Goal: Task Accomplishment & Management: Manage account settings

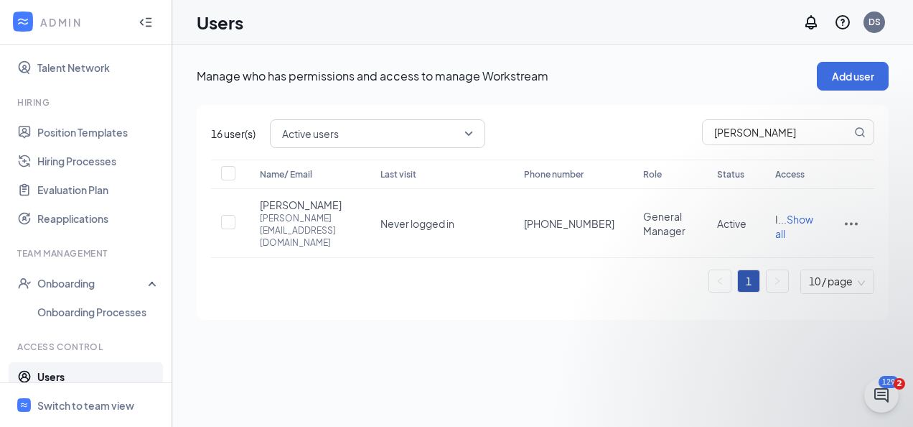
scroll to position [0, 0]
drag, startPoint x: 158, startPoint y: 283, endPoint x: 154, endPoint y: 229, distance: 54.0
click at [154, 229] on ul "Home Company Settings Locations Tax Entities Departments Integrations Custom Fi…" at bounding box center [86, 95] width 172 height 659
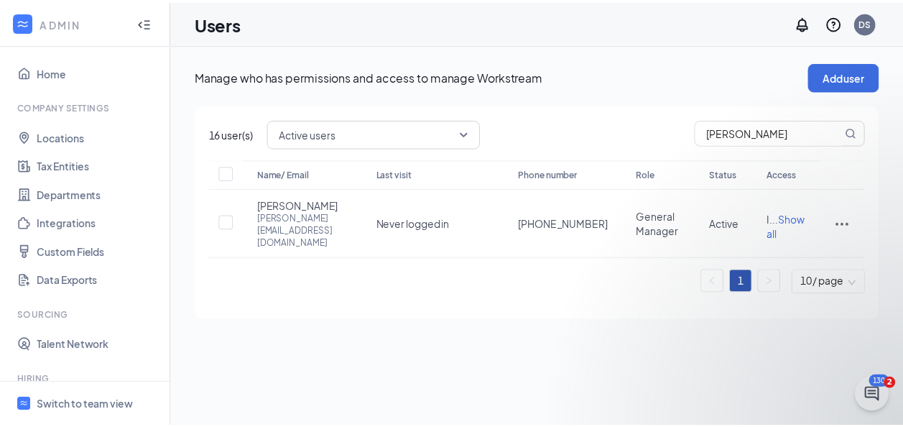
scroll to position [0, 0]
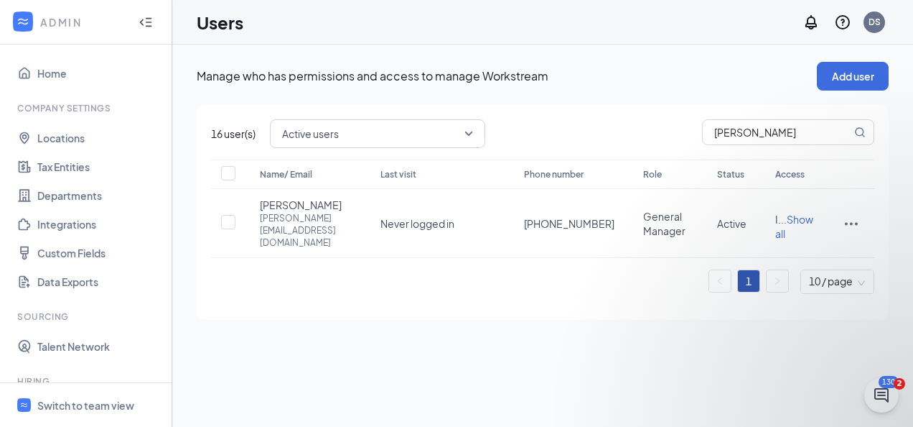
click at [18, 19] on icon "WorkstreamLogo" at bounding box center [23, 21] width 14 height 14
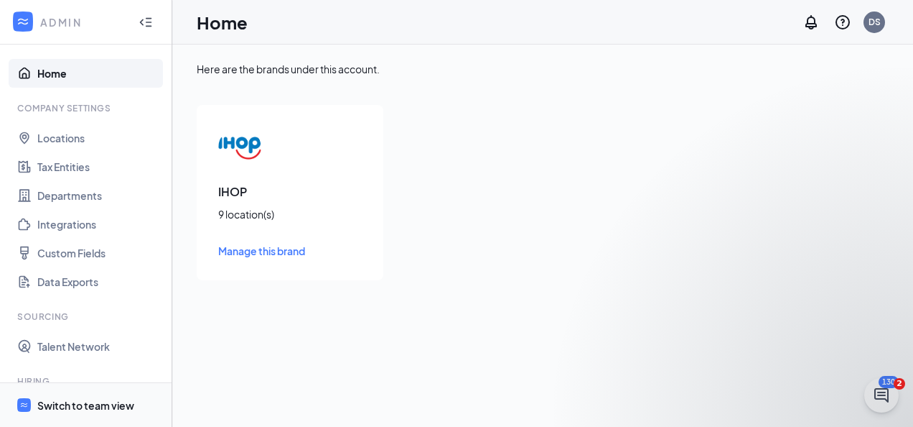
click at [79, 404] on div "Switch to team view" at bounding box center [85, 405] width 97 height 14
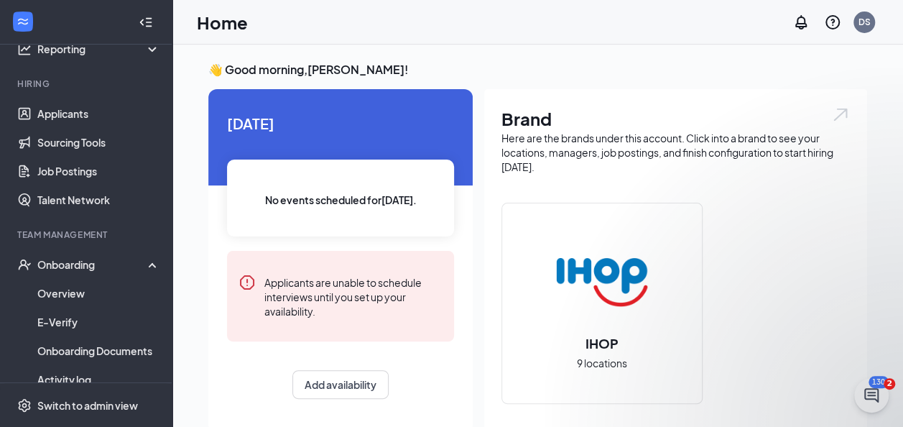
scroll to position [108, 0]
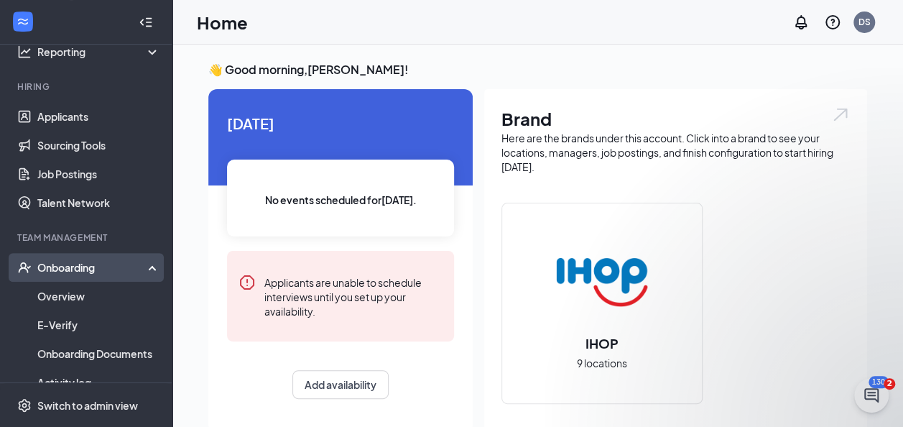
click at [83, 266] on div "Onboarding" at bounding box center [92, 267] width 111 height 14
click at [76, 267] on div "Onboarding" at bounding box center [92, 267] width 111 height 14
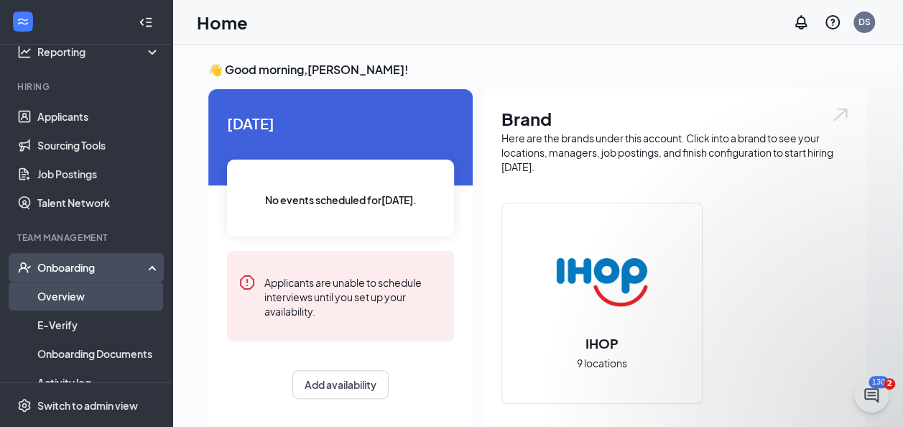
click at [67, 292] on link "Overview" at bounding box center [98, 295] width 123 height 29
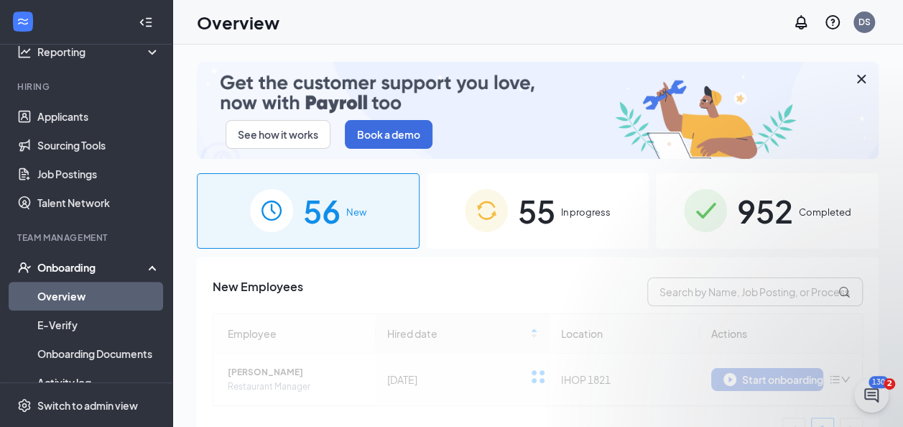
click at [523, 201] on span "55" at bounding box center [536, 211] width 37 height 50
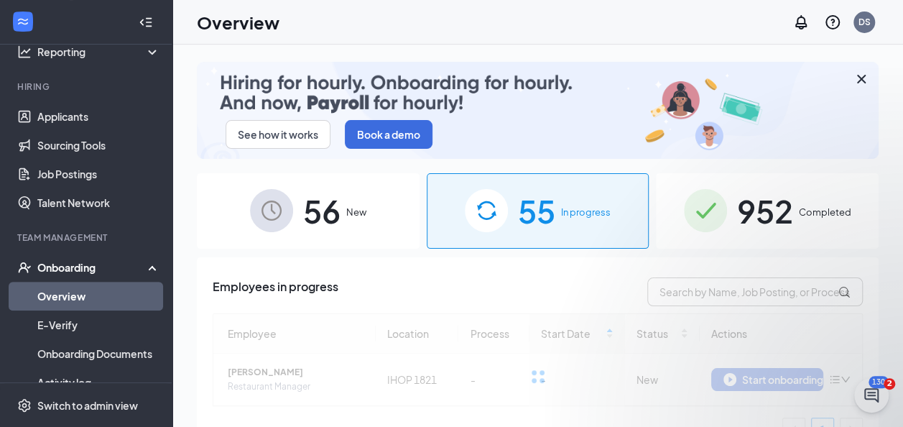
click at [523, 201] on span "55" at bounding box center [536, 211] width 37 height 50
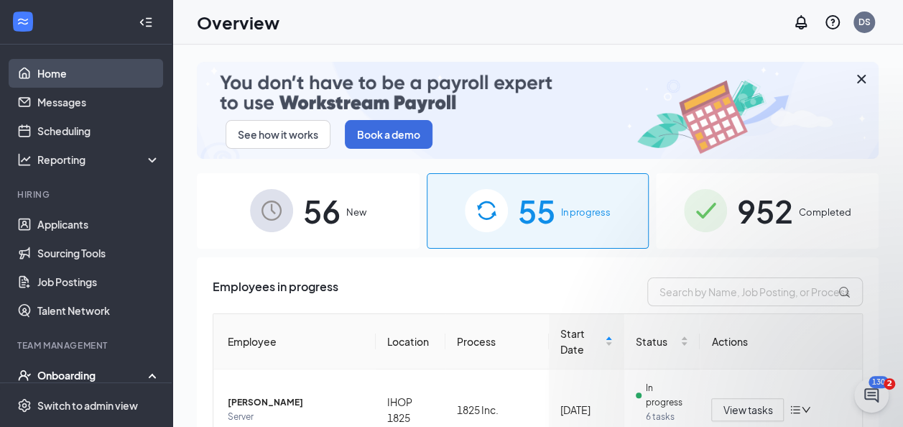
click at [47, 73] on link "Home" at bounding box center [98, 73] width 123 height 29
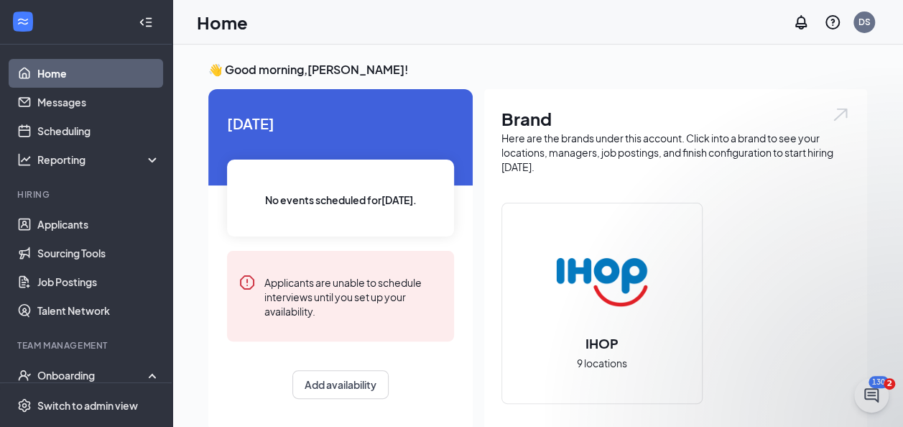
click at [47, 73] on link "Home" at bounding box center [98, 73] width 123 height 29
click at [99, 251] on link "Sourcing Tools" at bounding box center [98, 252] width 123 height 29
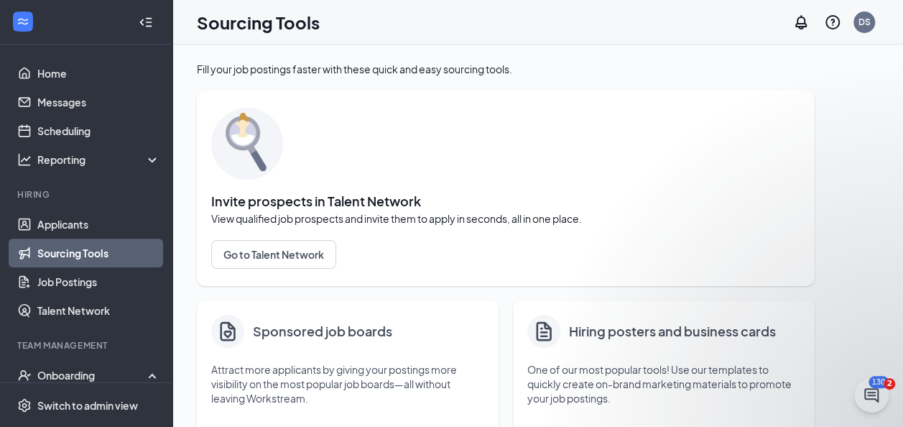
click div "Support Request"
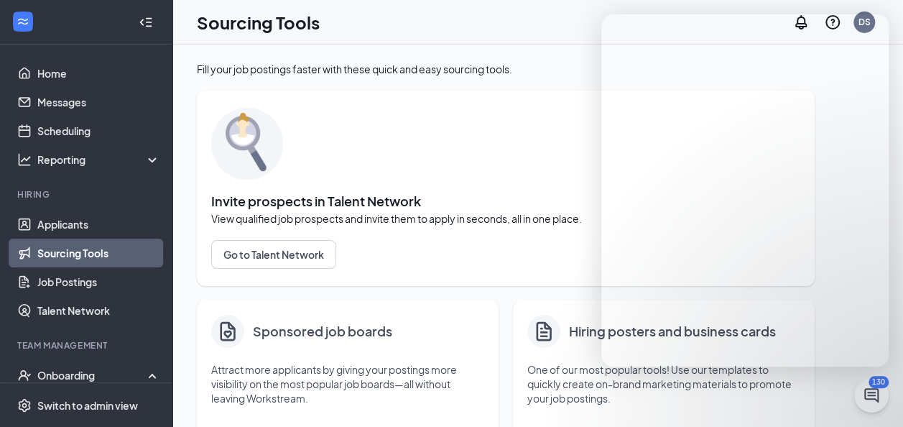
scroll to position [1324, 0]
click link "[URL][DOMAIN_NAME]"
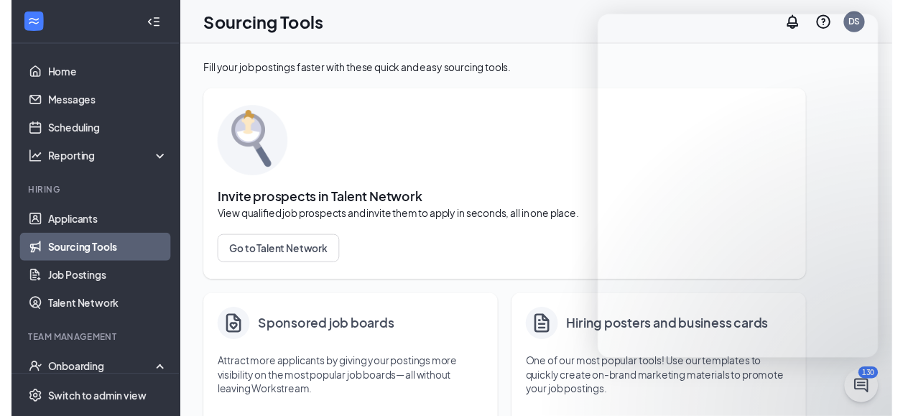
scroll to position [2012, 0]
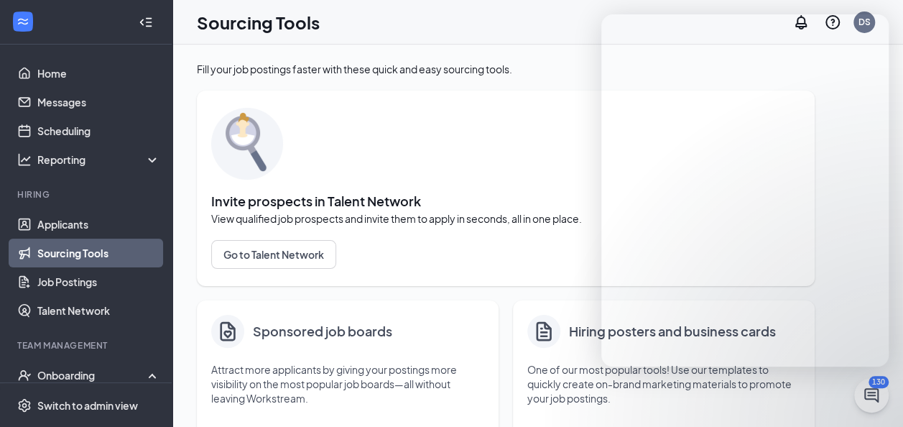
click div "Close"
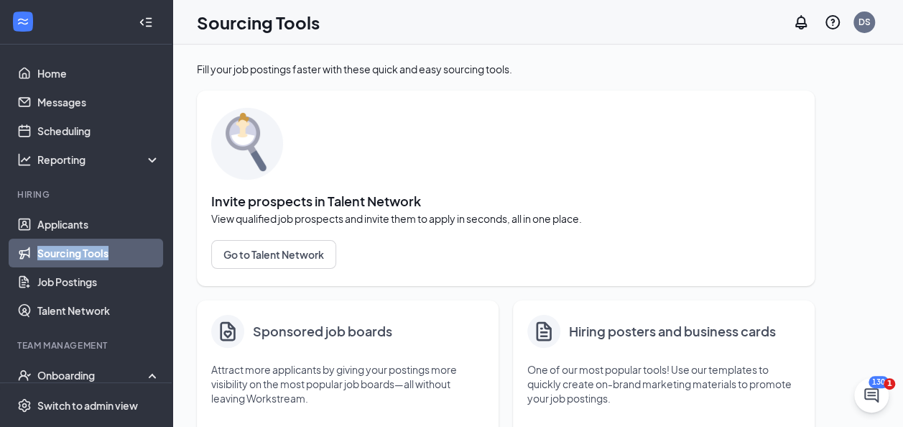
drag, startPoint x: 159, startPoint y: 236, endPoint x: 159, endPoint y: 256, distance: 19.4
click at [159, 256] on ul "Applicants Sourcing Tools Job Postings Talent Network" at bounding box center [86, 267] width 172 height 115
drag, startPoint x: 159, startPoint y: 256, endPoint x: 88, endPoint y: 287, distance: 77.1
click at [88, 287] on link "Job Postings" at bounding box center [98, 281] width 123 height 29
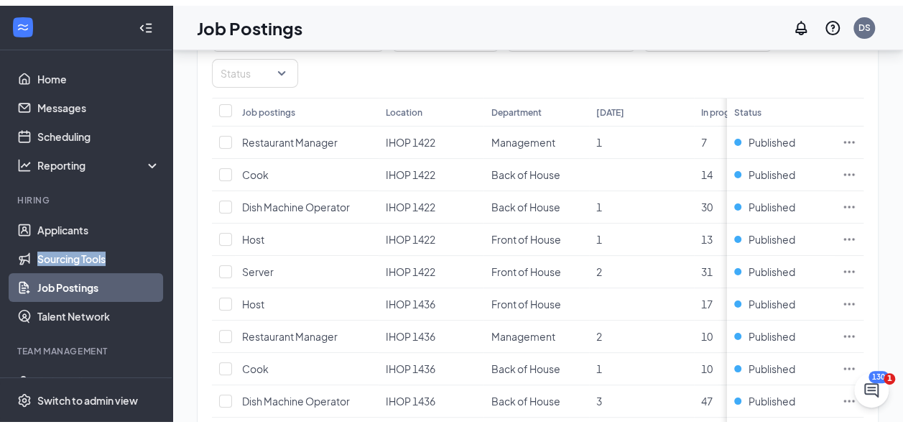
scroll to position [162, 0]
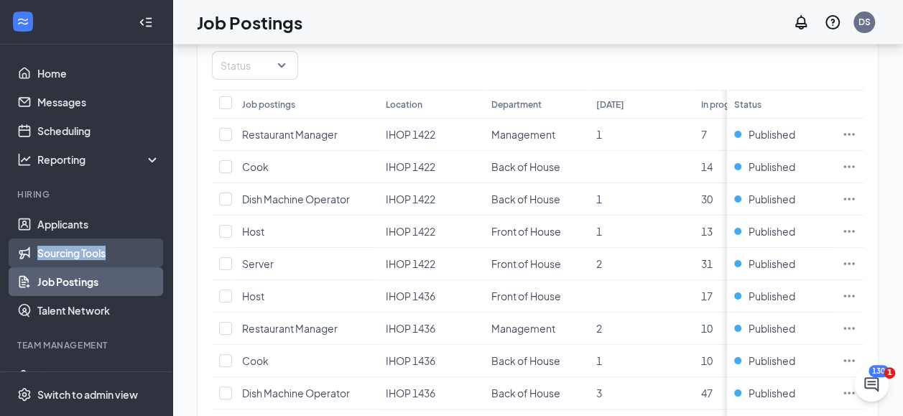
click at [73, 259] on link "Sourcing Tools" at bounding box center [98, 252] width 123 height 29
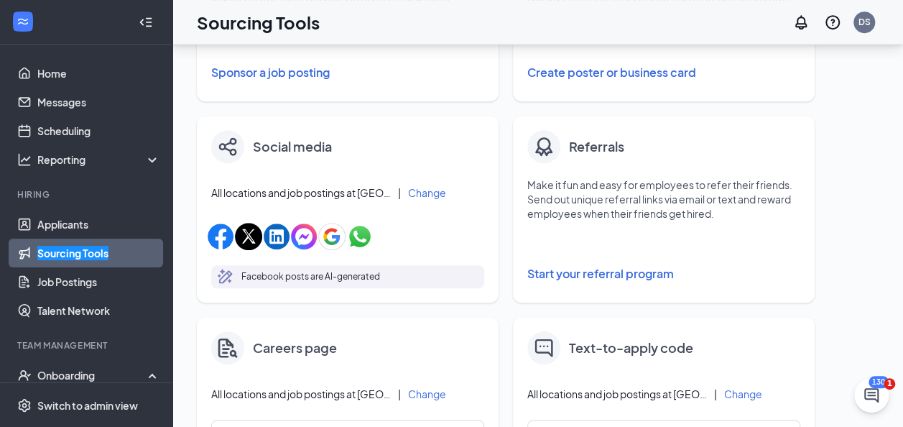
scroll to position [1, 0]
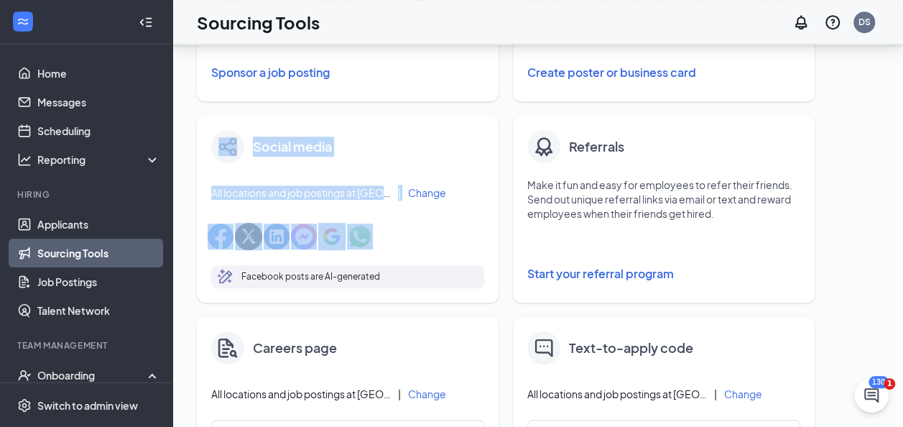
drag, startPoint x: 206, startPoint y: 140, endPoint x: 393, endPoint y: 247, distance: 215.8
click at [393, 247] on div "Social media All locations and job postings at IHOP | Change Facebook posts are…" at bounding box center [348, 209] width 302 height 187
drag, startPoint x: 393, startPoint y: 247, endPoint x: 319, endPoint y: 219, distance: 79.8
copy div "Social media All locations and job postings at [GEOGRAPHIC_DATA] | Change"
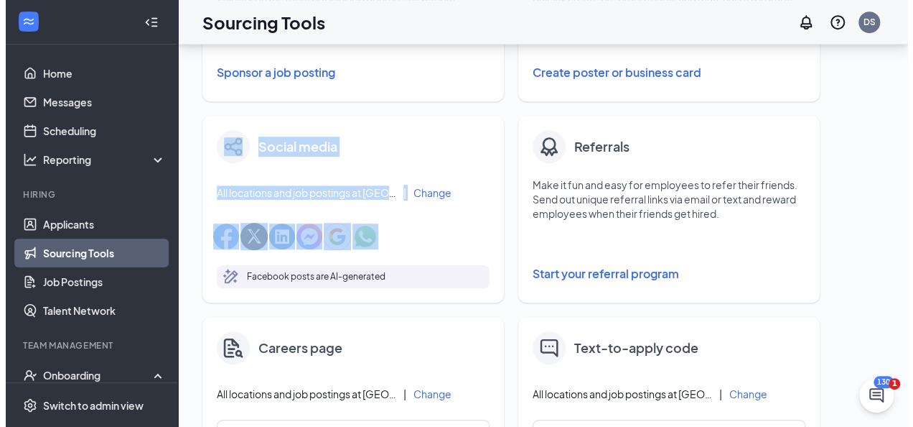
scroll to position [0, 0]
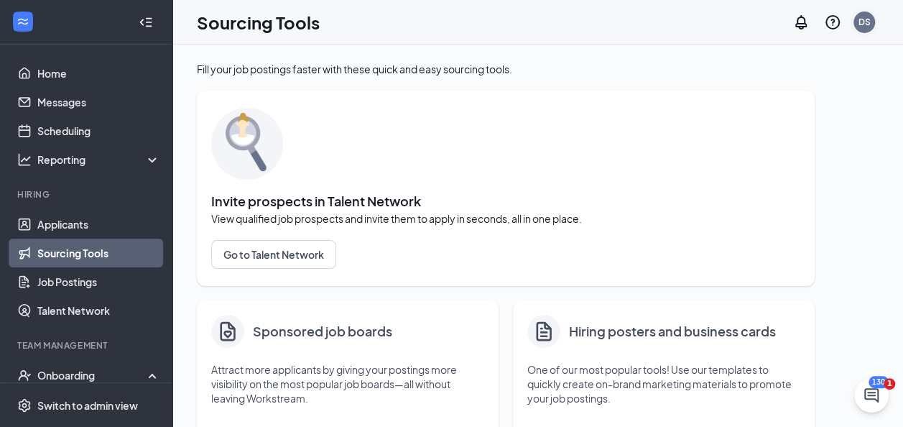
click at [870, 27] on div "DS" at bounding box center [864, 22] width 22 height 22
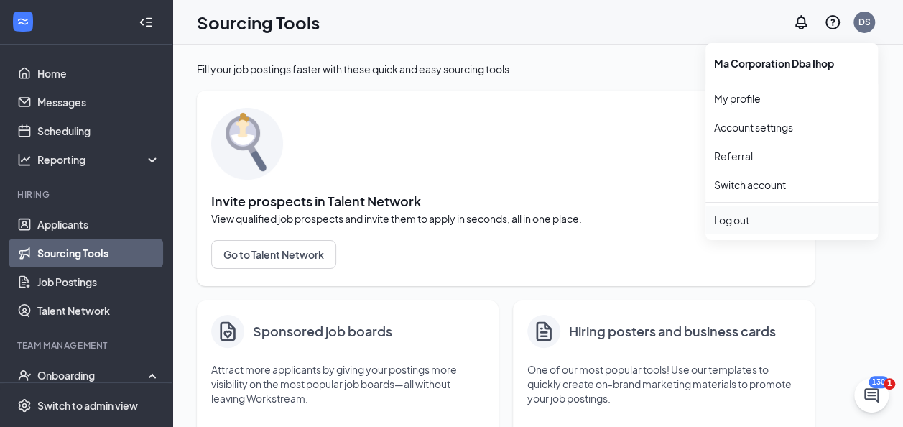
click at [734, 218] on div "Log out" at bounding box center [791, 220] width 155 height 14
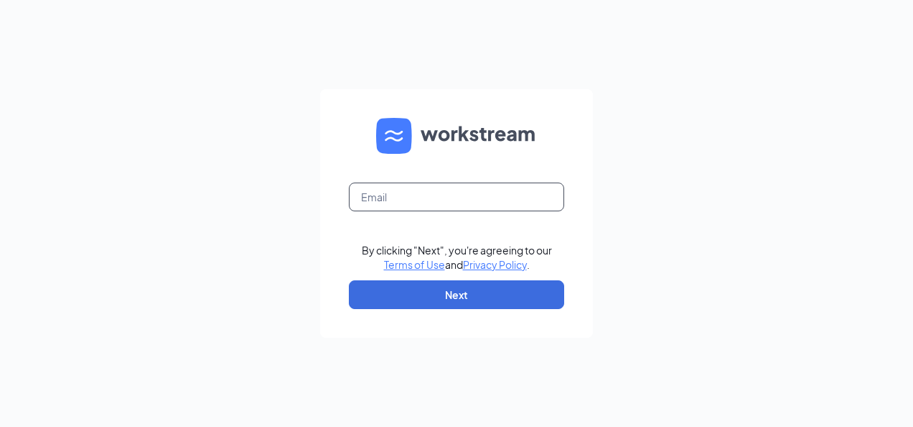
click at [418, 190] on input "text" at bounding box center [456, 196] width 215 height 29
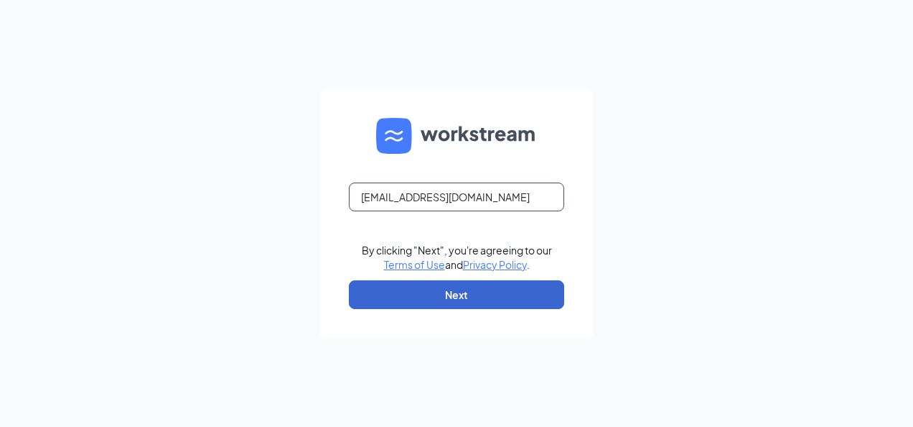
type input "[EMAIL_ADDRESS][DOMAIN_NAME]"
click at [438, 281] on button "Next" at bounding box center [456, 294] width 215 height 29
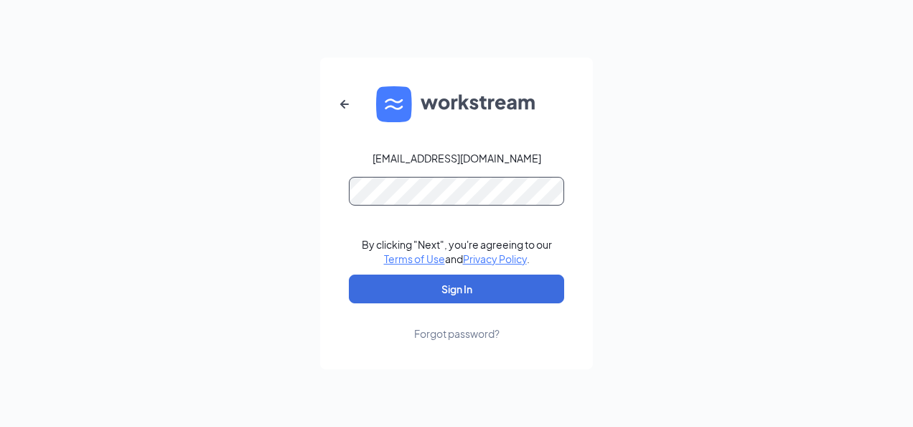
click at [349, 274] on button "Sign In" at bounding box center [456, 288] width 215 height 29
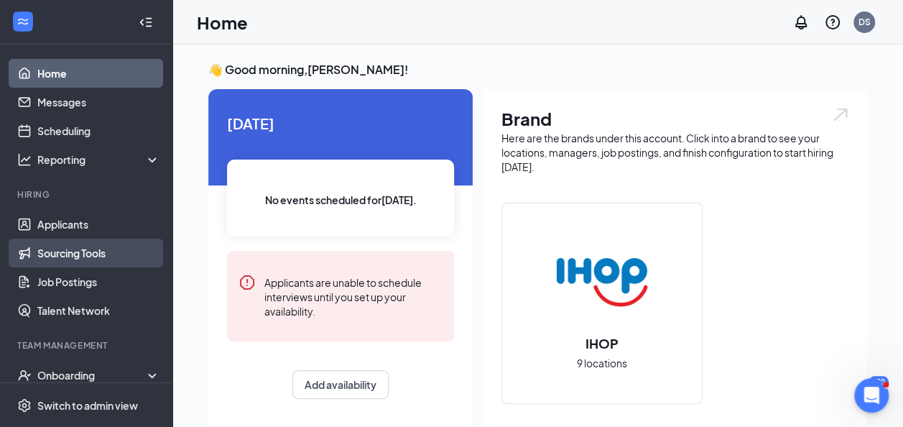
click at [96, 256] on link "Sourcing Tools" at bounding box center [98, 252] width 123 height 29
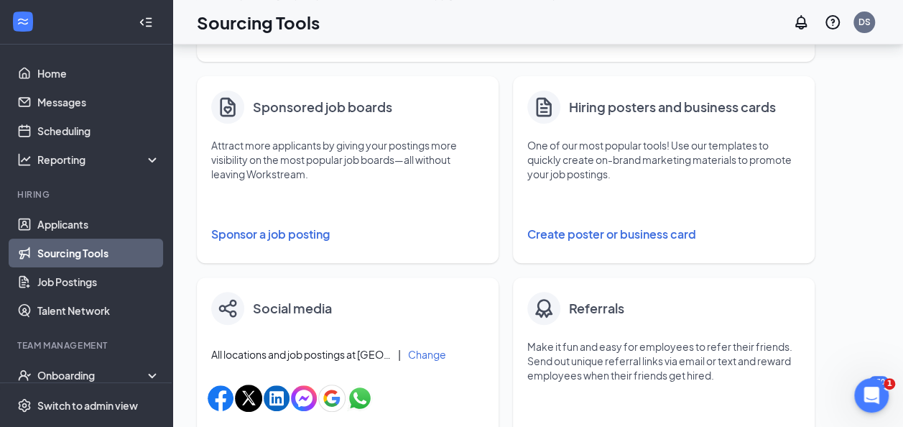
scroll to position [227, 0]
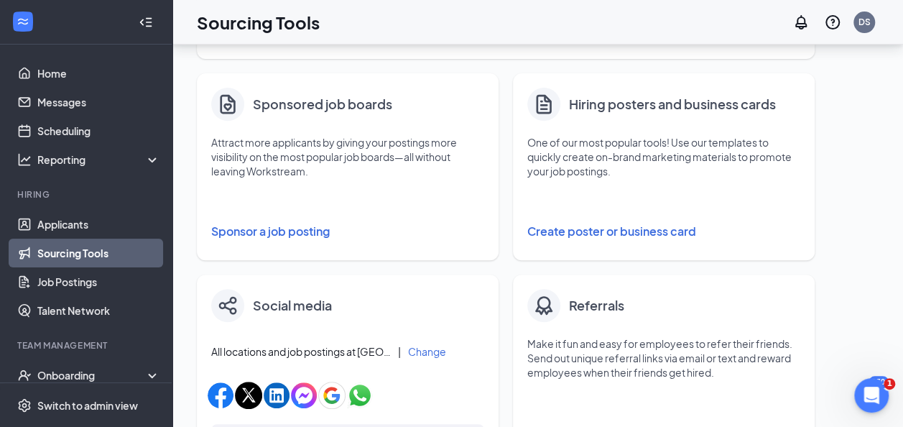
click at [621, 233] on button "Create poster or business card" at bounding box center [663, 231] width 273 height 29
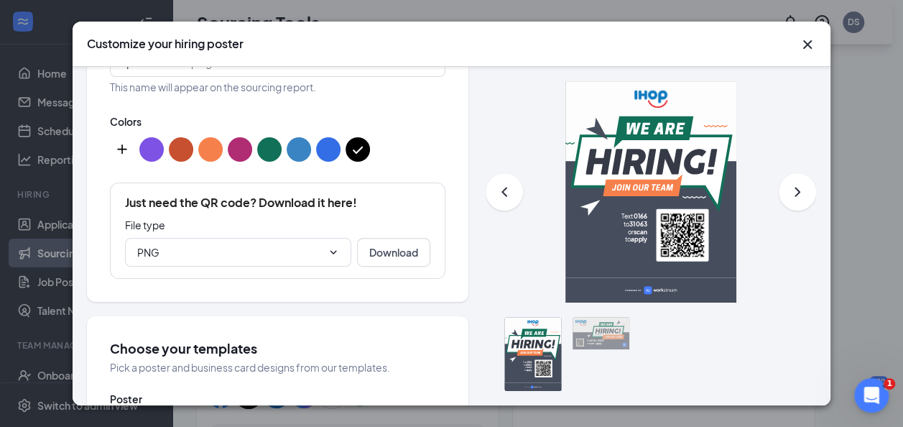
scroll to position [295, 0]
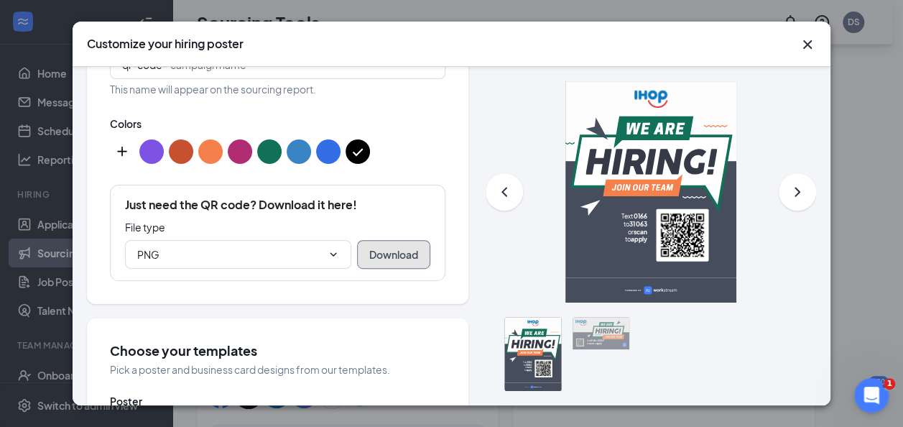
click at [363, 252] on button "Download" at bounding box center [393, 254] width 73 height 29
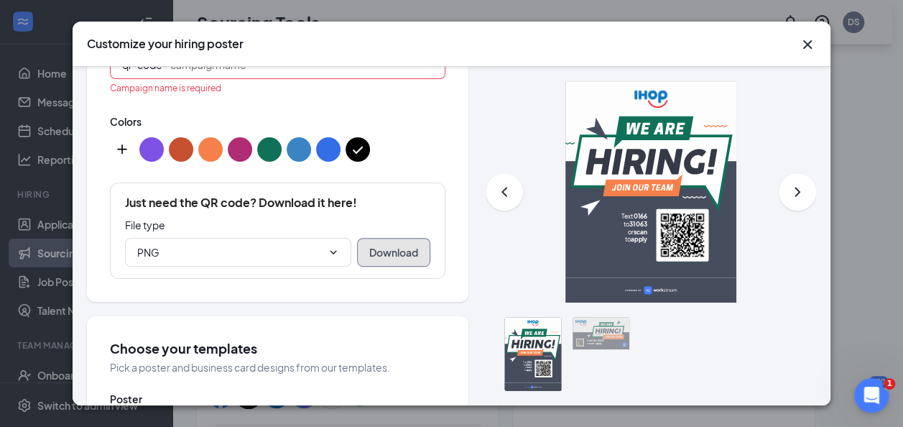
scroll to position [257, 0]
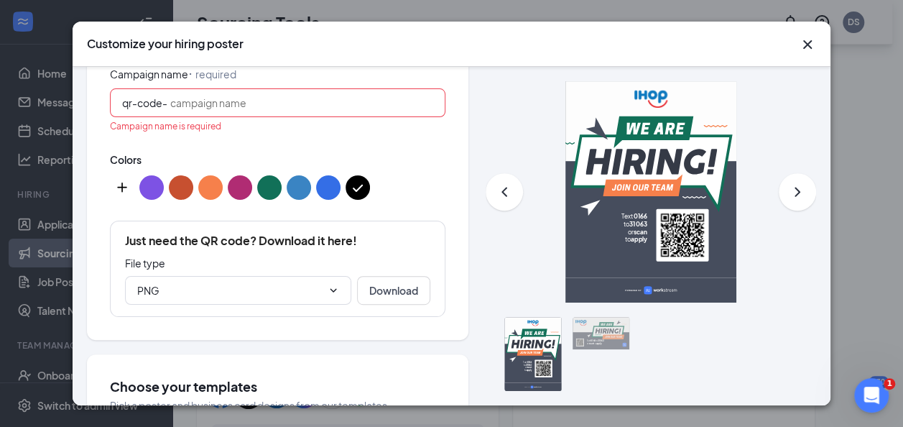
click at [253, 101] on input "Campaign name ⠂ required" at bounding box center [301, 103] width 263 height 16
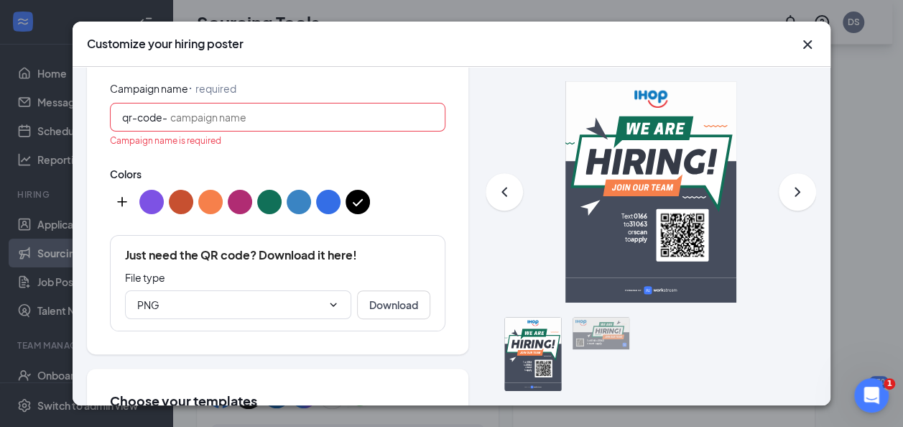
scroll to position [0, 0]
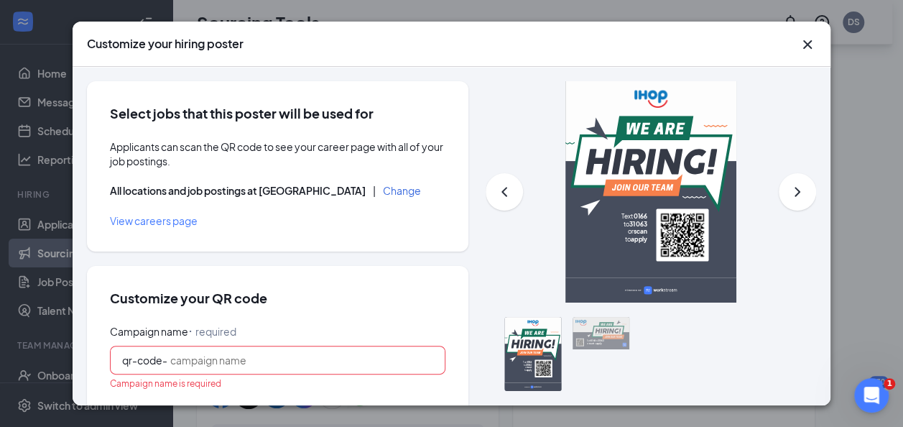
click at [804, 42] on icon "Cross" at bounding box center [806, 44] width 17 height 17
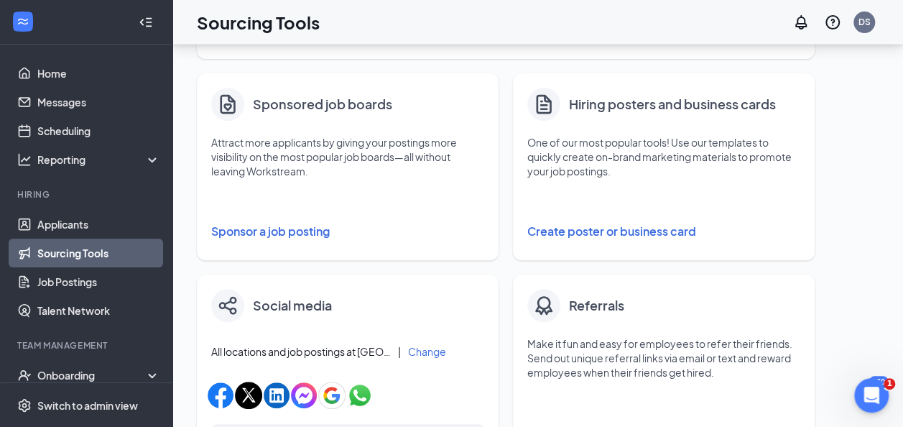
click at [607, 227] on button "Create poster or business card" at bounding box center [663, 231] width 273 height 29
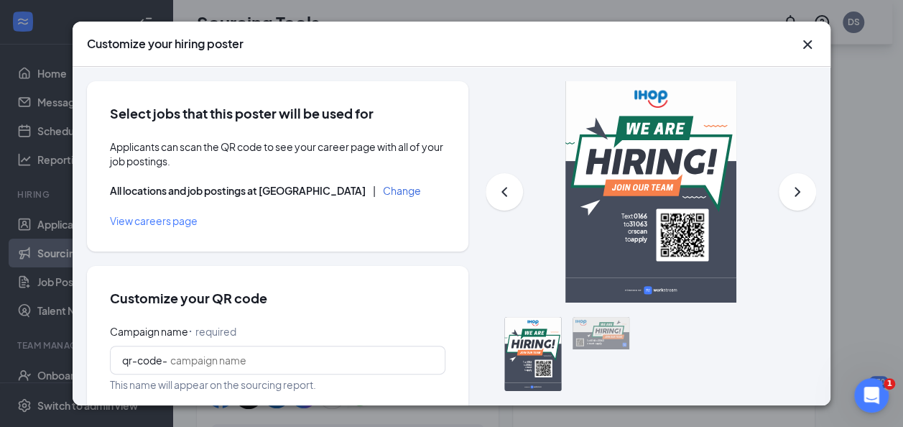
drag, startPoint x: 613, startPoint y: 221, endPoint x: 560, endPoint y: 207, distance: 54.3
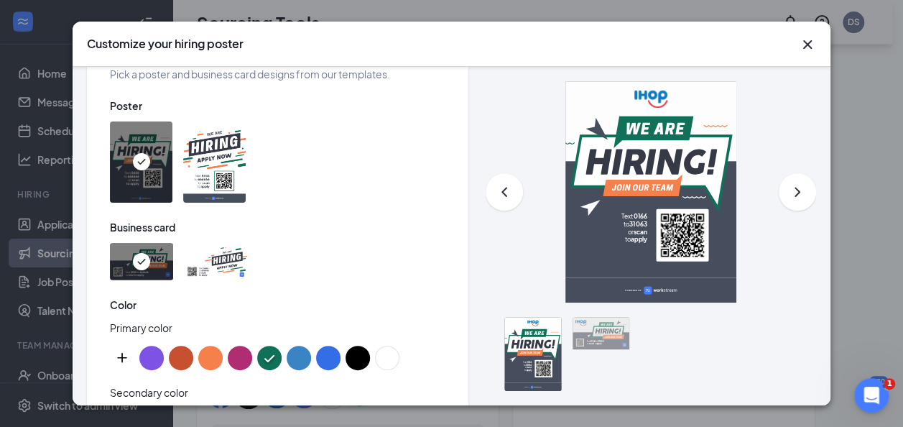
scroll to position [589, 0]
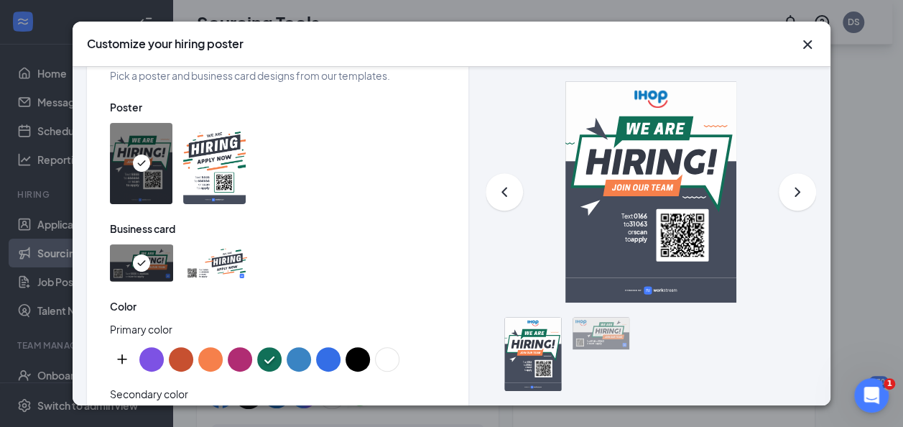
click at [213, 154] on img at bounding box center [214, 163] width 62 height 81
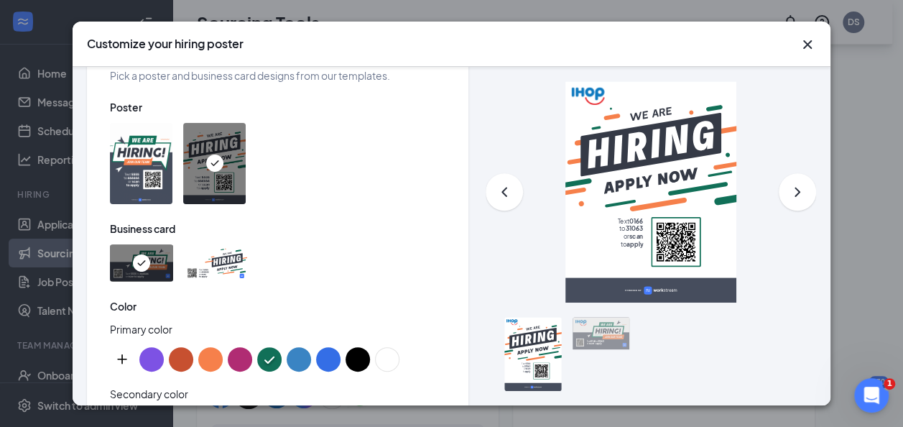
drag, startPoint x: 595, startPoint y: 182, endPoint x: 564, endPoint y: 177, distance: 31.3
click at [565, 177] on rect at bounding box center [650, 191] width 171 height 221
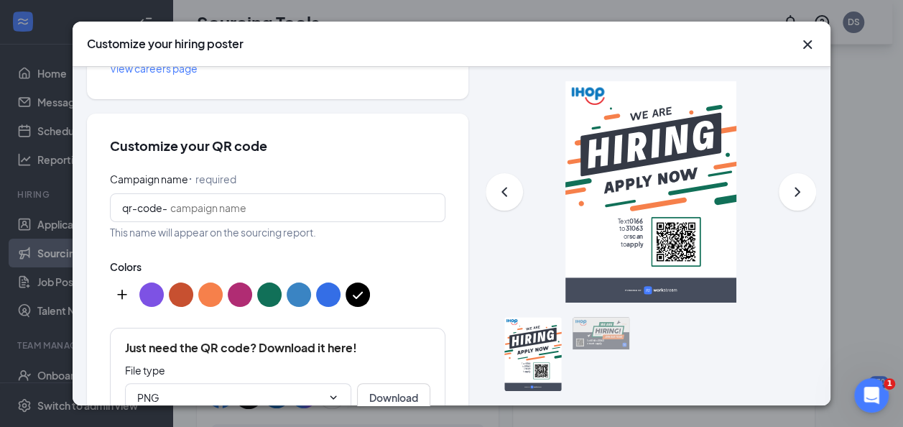
scroll to position [0, 0]
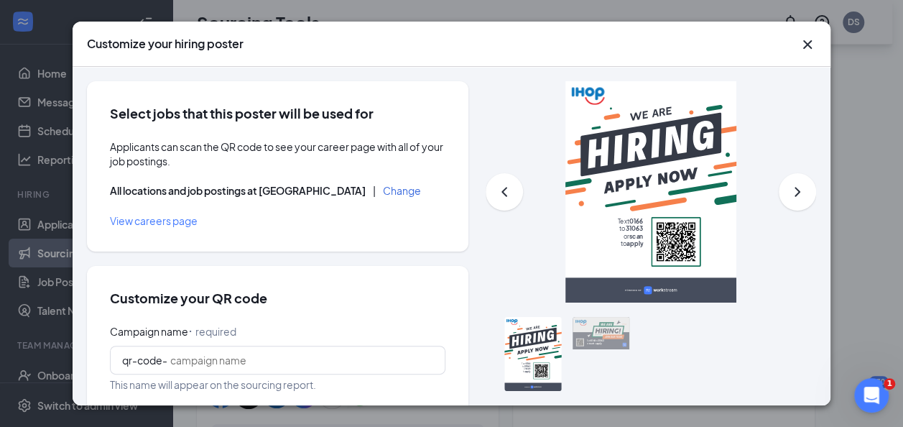
click at [819, 46] on div "Customize your hiring poster" at bounding box center [452, 44] width 758 height 45
click at [811, 45] on icon "Cross" at bounding box center [806, 44] width 17 height 17
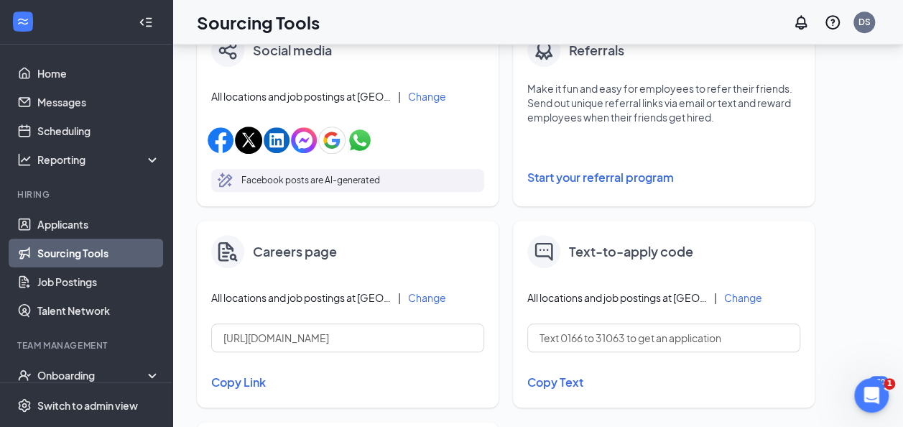
scroll to position [498, 0]
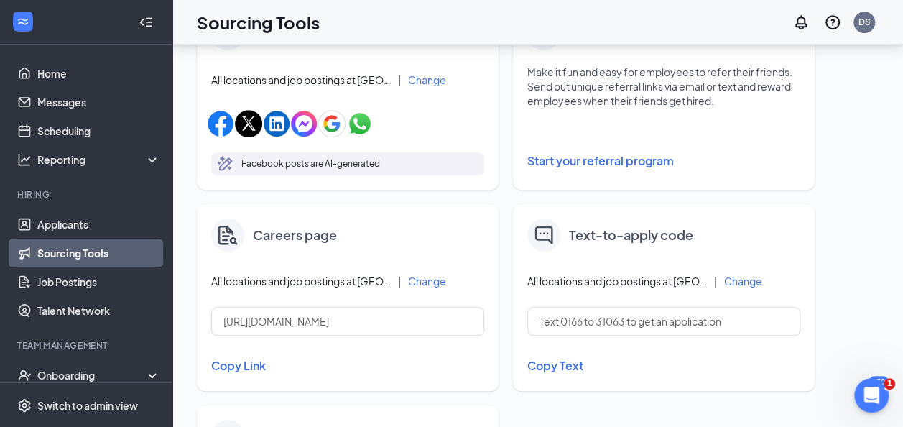
click at [247, 368] on button "Copy Link" at bounding box center [347, 365] width 273 height 24
drag, startPoint x: 742, startPoint y: 316, endPoint x: 540, endPoint y: 318, distance: 202.5
click at [540, 318] on input "Text 0166 to 31063 to get an application" at bounding box center [663, 321] width 273 height 29
click at [735, 197] on div "Referrals Make it fun and easy for employees to refer their friends. Send out u…" at bounding box center [671, 103] width 316 height 201
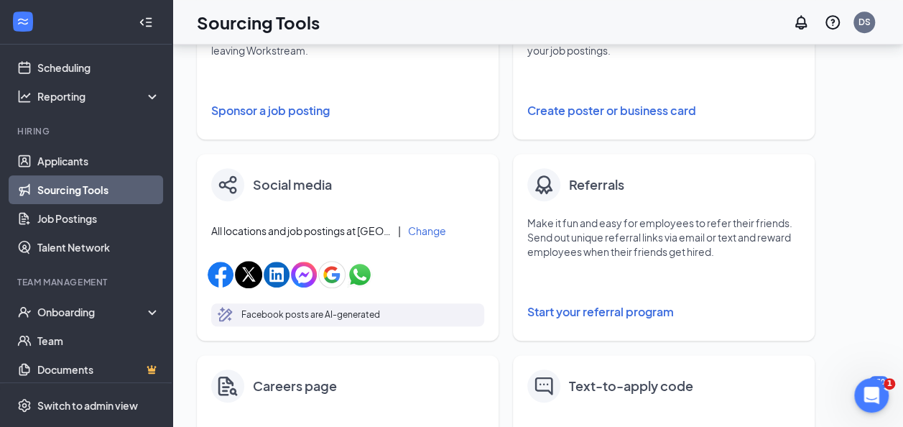
scroll to position [0, 0]
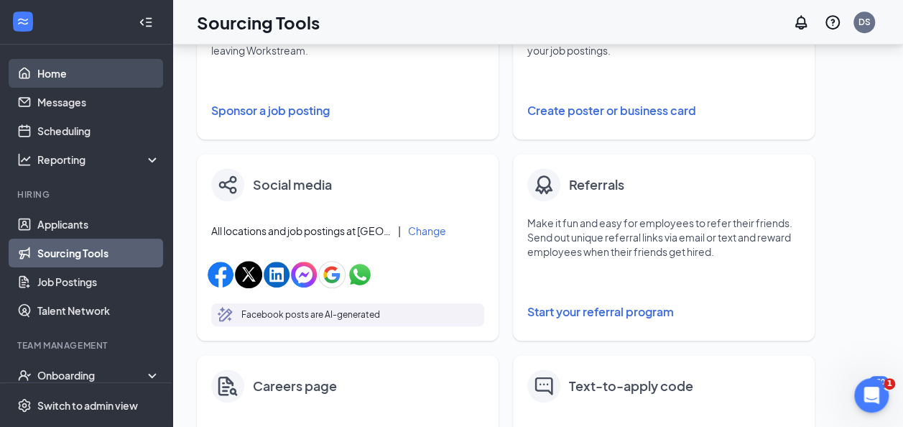
click at [45, 73] on link "Home" at bounding box center [98, 73] width 123 height 29
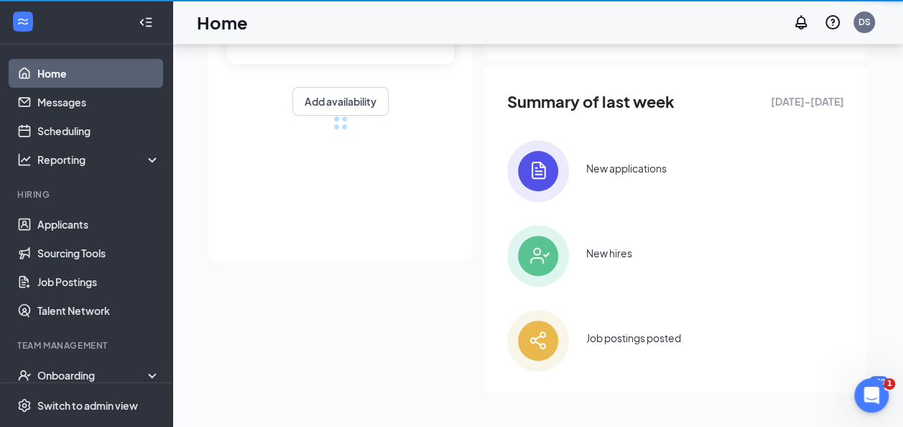
scroll to position [348, 0]
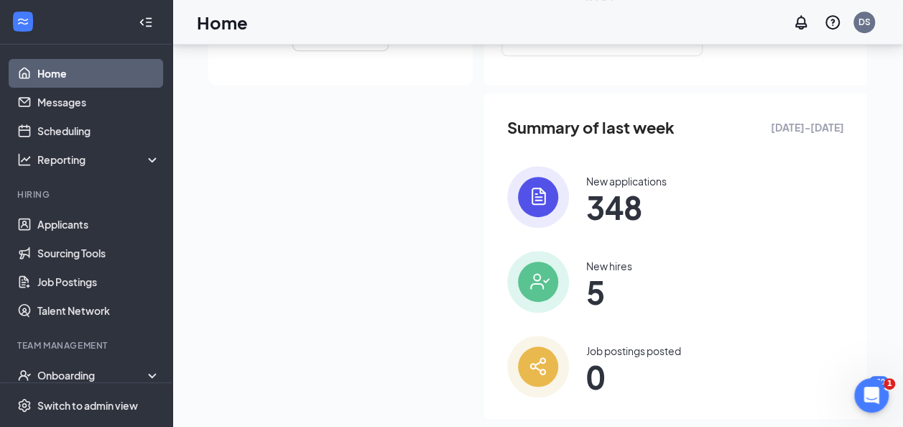
click at [54, 75] on link "Home" at bounding box center [98, 73] width 123 height 29
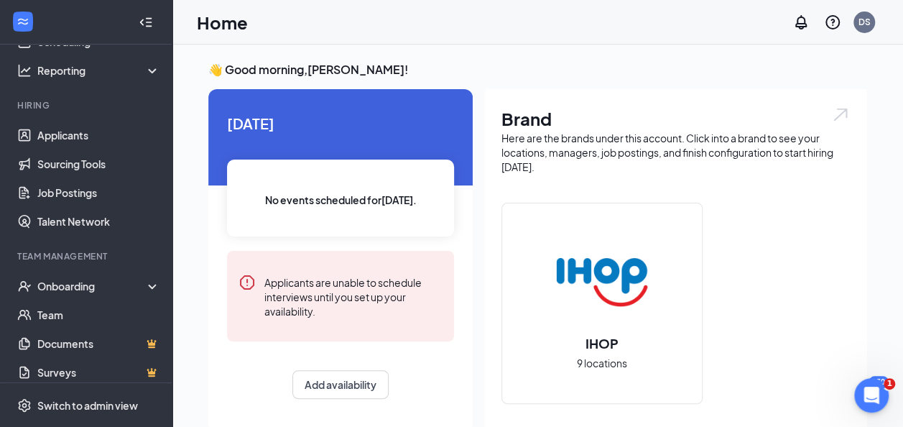
scroll to position [0, 0]
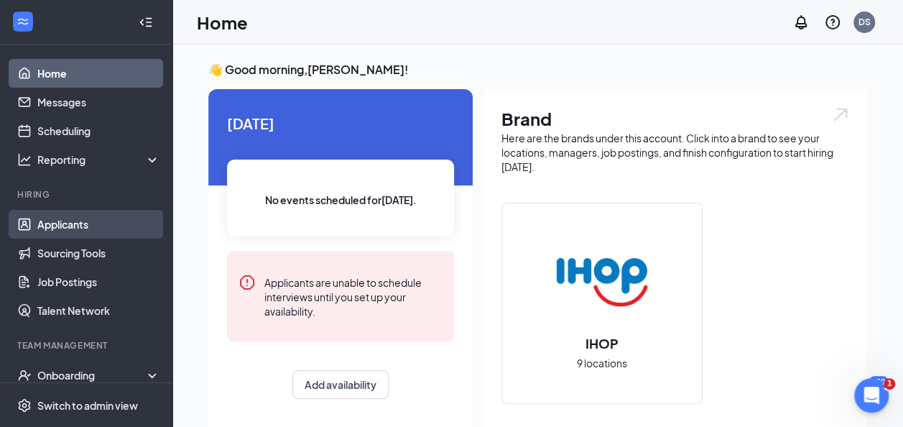
click at [75, 224] on link "Applicants" at bounding box center [98, 224] width 123 height 29
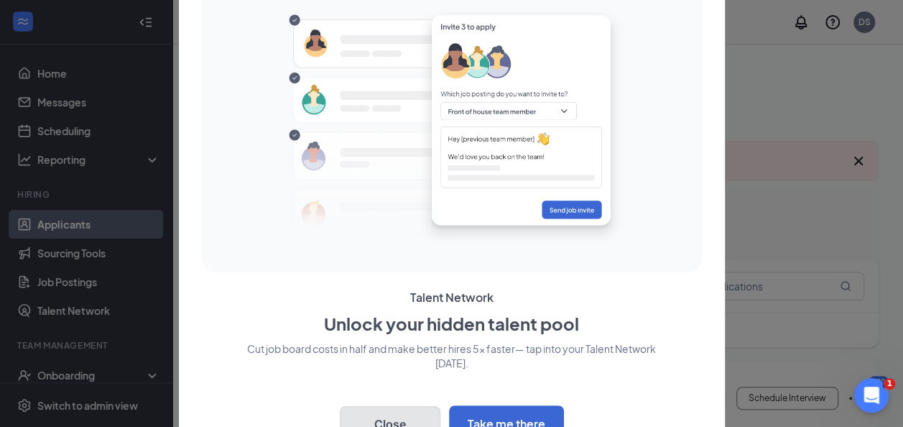
click at [379, 420] on button "Close" at bounding box center [390, 424] width 101 height 36
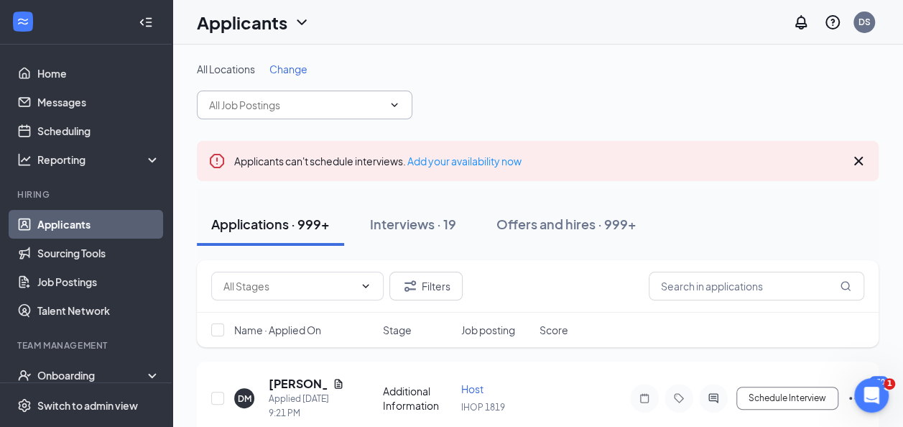
click at [391, 101] on icon "ChevronDown" at bounding box center [393, 104] width 11 height 11
click at [399, 103] on icon "ChevronDown" at bounding box center [393, 104] width 11 height 11
click at [367, 285] on icon "ChevronDown" at bounding box center [366, 286] width 6 height 4
click at [53, 73] on link "Home" at bounding box center [98, 73] width 123 height 29
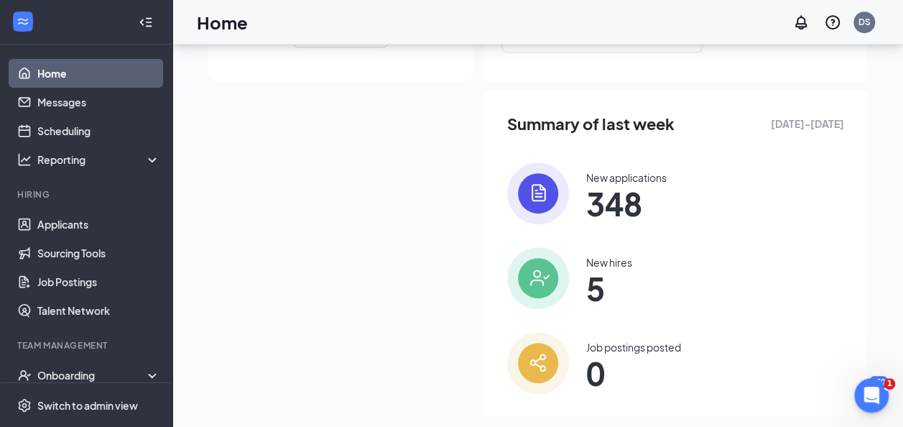
scroll to position [373, 0]
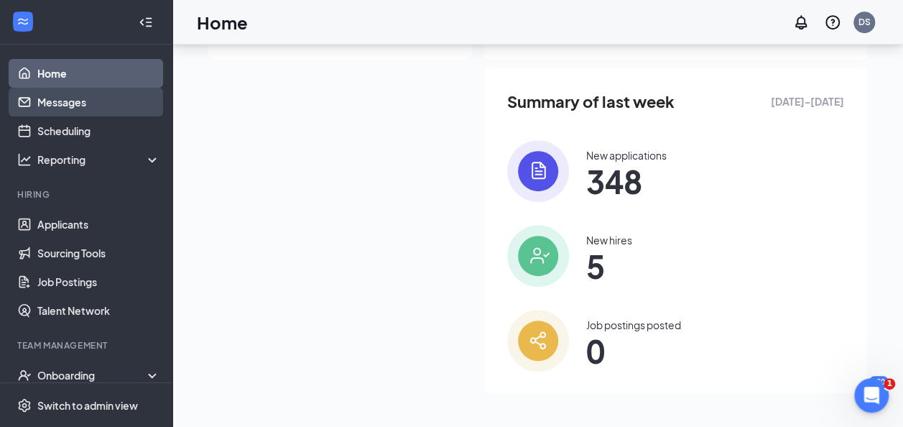
click at [60, 101] on link "Messages" at bounding box center [98, 102] width 123 height 29
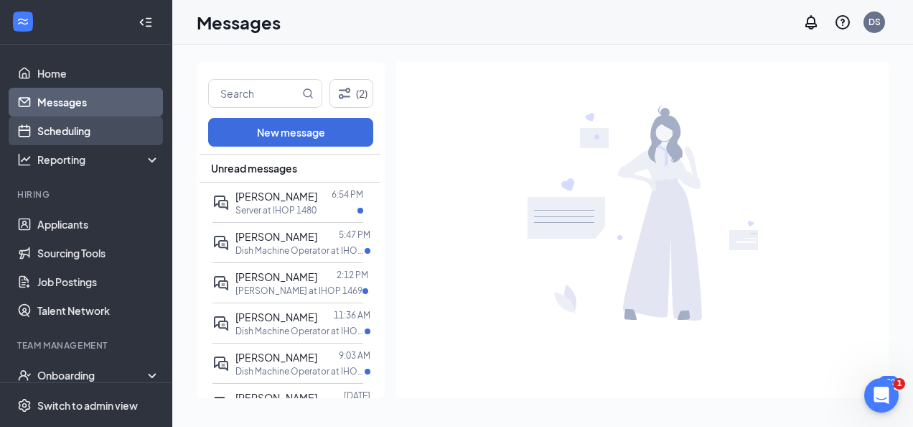
click at [60, 125] on link "Scheduling" at bounding box center [98, 130] width 123 height 29
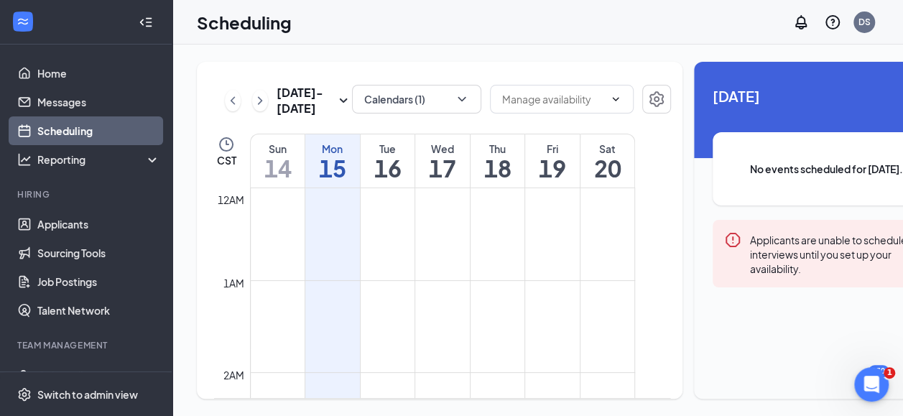
scroll to position [706, 0]
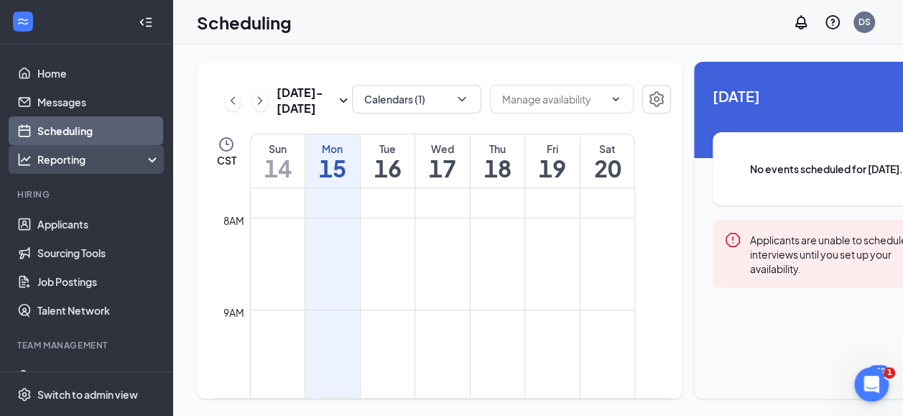
click at [63, 157] on div "Reporting" at bounding box center [99, 159] width 124 height 14
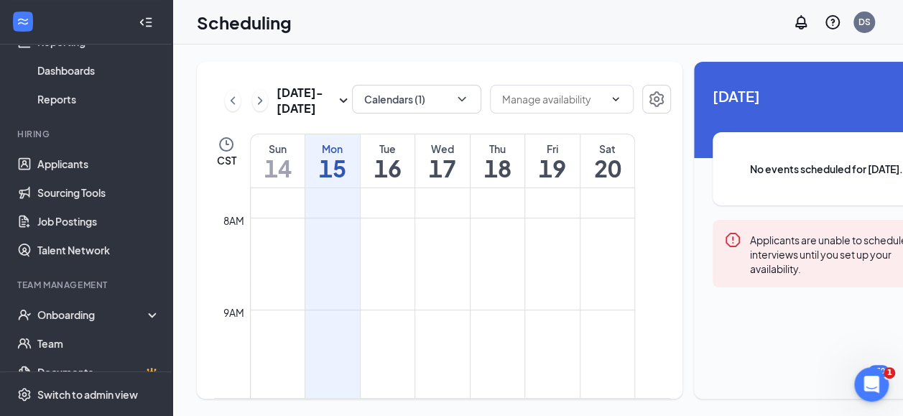
scroll to position [119, 0]
click at [877, 371] on div "Open Intercom Messenger" at bounding box center [868, 381] width 47 height 47
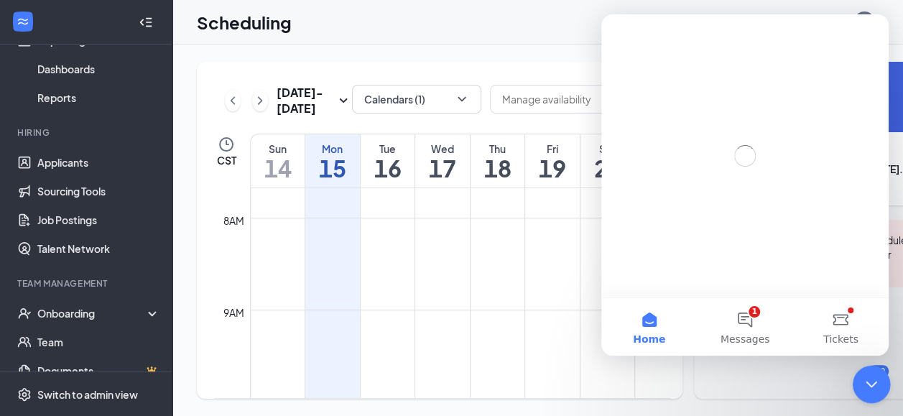
scroll to position [0, 0]
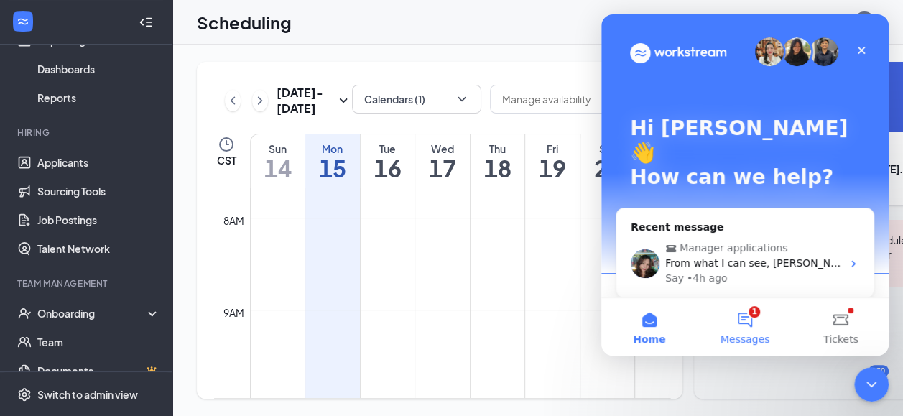
click at [749, 318] on button "1 Messages" at bounding box center [745, 326] width 96 height 57
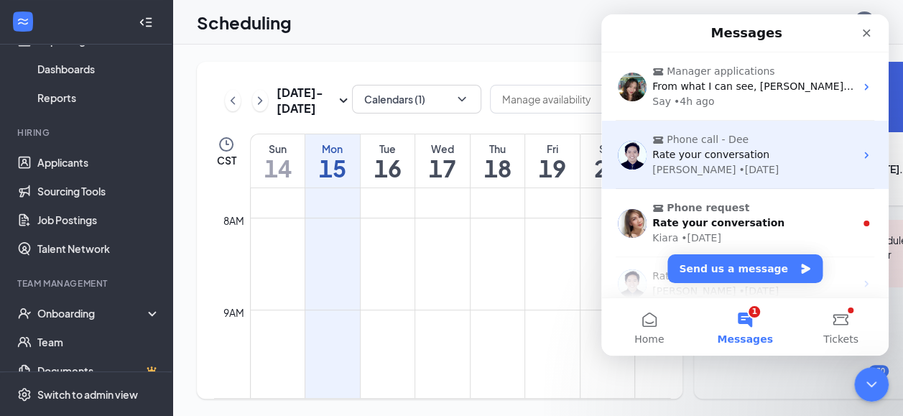
click at [740, 161] on div "Rate your conversation" at bounding box center [753, 154] width 202 height 15
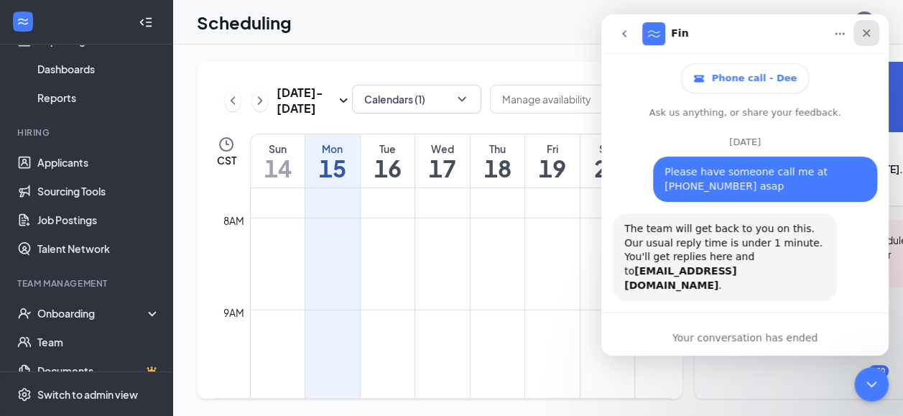
click at [865, 29] on icon "Close" at bounding box center [865, 32] width 11 height 11
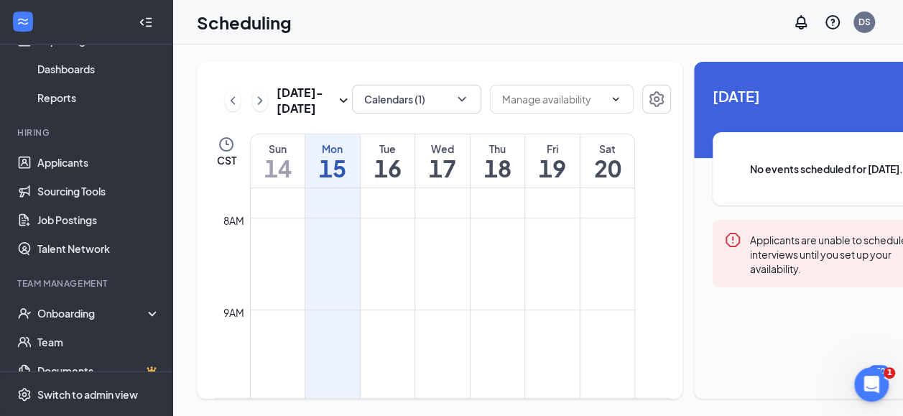
scroll to position [2123, 0]
click at [867, 394] on div "Open Intercom Messenger" at bounding box center [868, 381] width 47 height 47
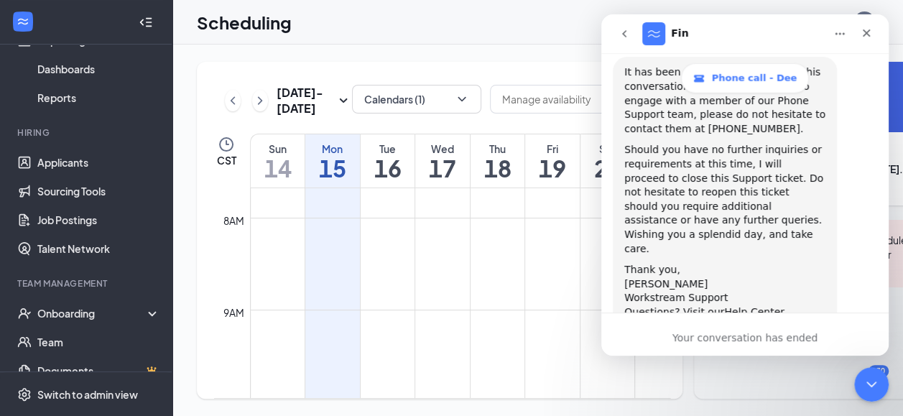
click at [623, 40] on button "go back" at bounding box center [623, 33] width 27 height 27
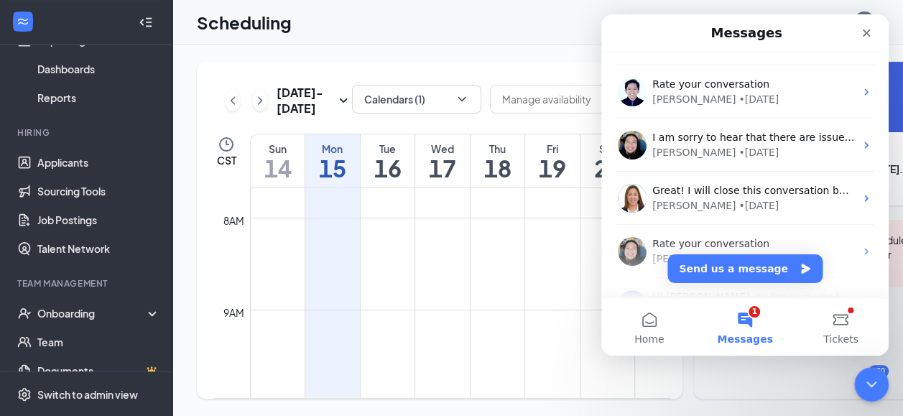
scroll to position [208, 0]
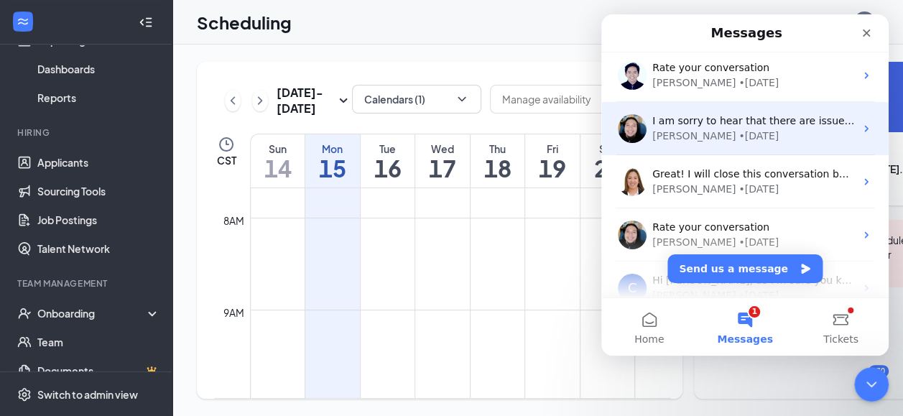
click at [750, 136] on div "Jason • 176w ago" at bounding box center [753, 136] width 202 height 15
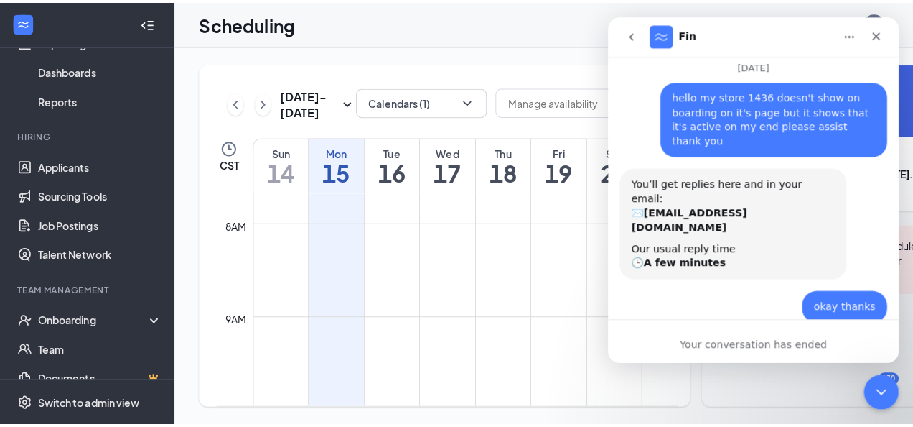
scroll to position [0, 0]
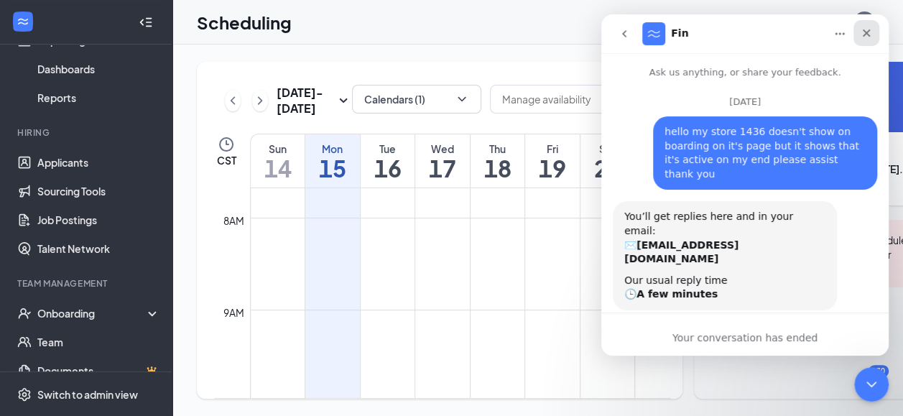
click at [865, 34] on icon "Close" at bounding box center [866, 33] width 8 height 8
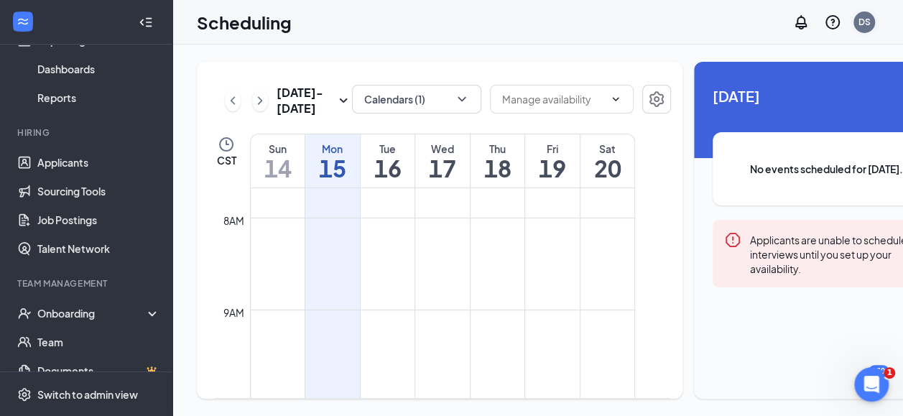
click at [870, 18] on div "DS" at bounding box center [864, 22] width 12 height 12
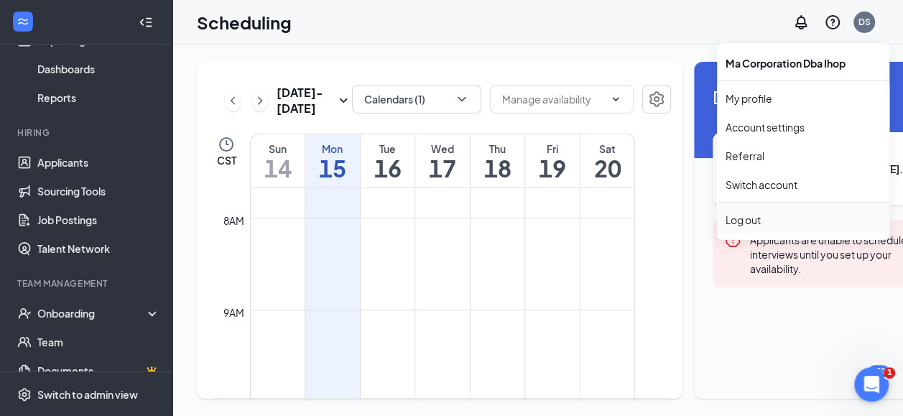
click at [763, 213] on div "Log out" at bounding box center [802, 220] width 155 height 14
